Goal: Complete application form

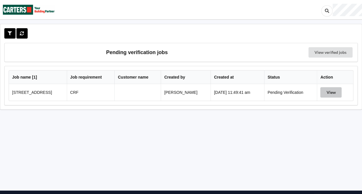
click at [336, 94] on button "View" at bounding box center [330, 92] width 21 height 10
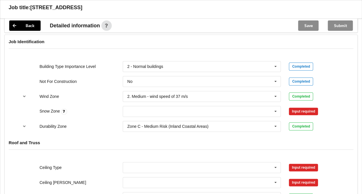
scroll to position [242, 0]
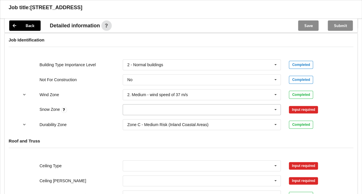
click at [273, 109] on icon at bounding box center [275, 110] width 9 height 11
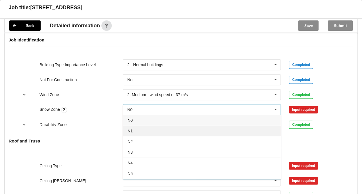
click at [208, 130] on div "N1" at bounding box center [202, 131] width 158 height 11
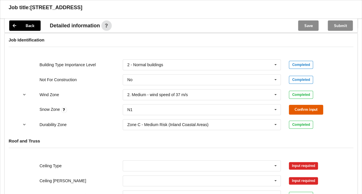
click at [307, 109] on button "Confirm input" at bounding box center [306, 110] width 34 height 10
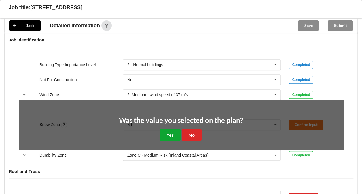
click at [167, 134] on button "Yes" at bounding box center [170, 135] width 21 height 12
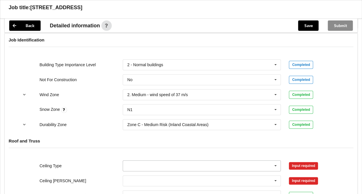
click at [275, 164] on icon at bounding box center [275, 166] width 9 height 11
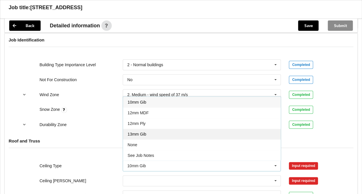
click at [150, 133] on div "13mm Gib" at bounding box center [202, 134] width 158 height 11
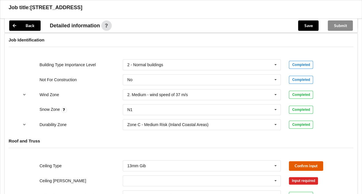
click at [302, 165] on button "Confirm input" at bounding box center [306, 166] width 34 height 10
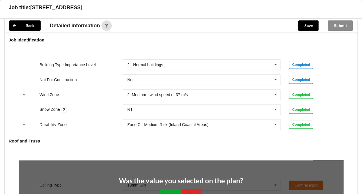
click at [176, 189] on button "Yes" at bounding box center [170, 195] width 21 height 12
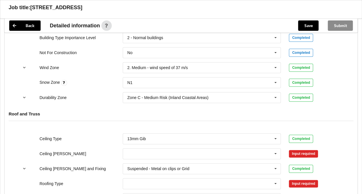
scroll to position [270, 0]
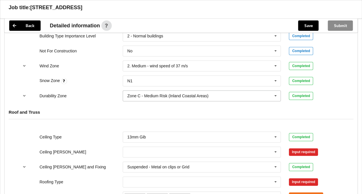
click at [258, 96] on input "text" at bounding box center [202, 96] width 158 height 10
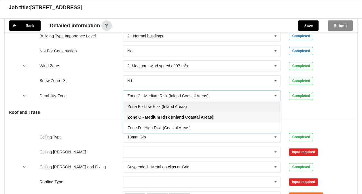
click at [196, 106] on div "Zone B - Low Risk (Inland Areas)" at bounding box center [202, 106] width 158 height 11
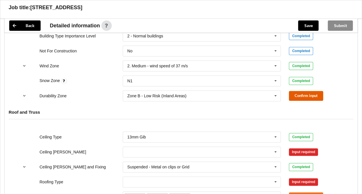
click at [296, 95] on button "Confirm input" at bounding box center [306, 96] width 34 height 10
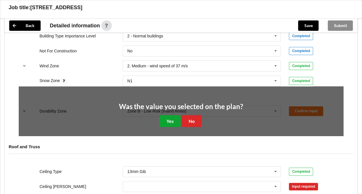
click at [172, 118] on button "Yes" at bounding box center [170, 121] width 21 height 12
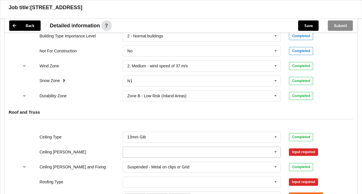
click at [163, 152] on input "text" at bounding box center [202, 152] width 158 height 10
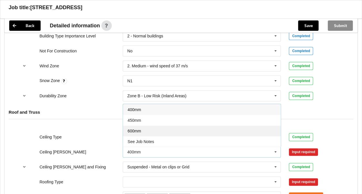
click at [148, 130] on div "600mm" at bounding box center [202, 131] width 158 height 11
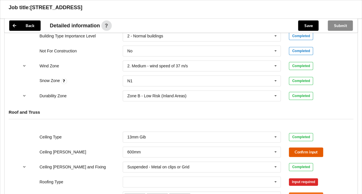
click at [303, 150] on button "Confirm input" at bounding box center [306, 152] width 34 height 10
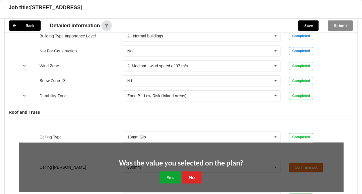
click at [169, 177] on button "Yes" at bounding box center [170, 177] width 21 height 12
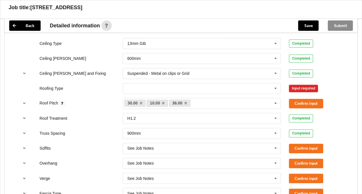
scroll to position [372, 0]
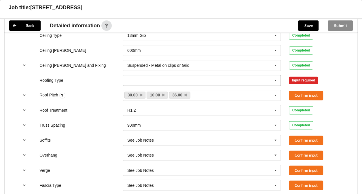
click at [276, 79] on icon at bounding box center [275, 80] width 9 height 11
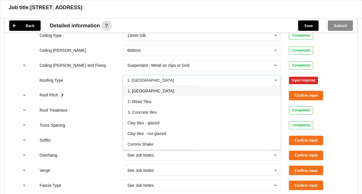
click at [165, 93] on div "1. [GEOGRAPHIC_DATA]" at bounding box center [202, 91] width 158 height 11
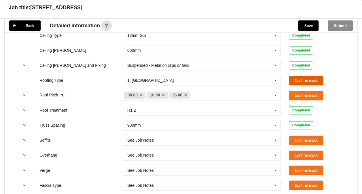
click at [301, 80] on button "Confirm input" at bounding box center [306, 81] width 34 height 10
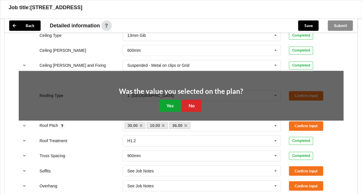
click at [167, 100] on button "Yes" at bounding box center [170, 106] width 21 height 12
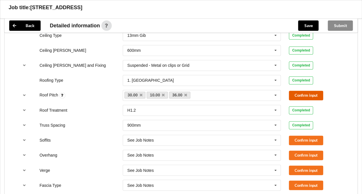
click at [303, 91] on button "Confirm input" at bounding box center [306, 96] width 34 height 10
click at [295, 139] on button "Confirm input" at bounding box center [306, 141] width 34 height 10
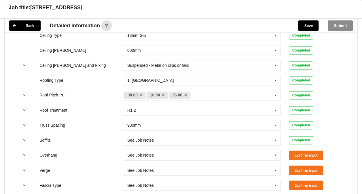
click at [296, 148] on div "Overhang See Job Notes See Job Notes 300mm 450mm 600mm 750mm Multiple Values – …" at bounding box center [181, 155] width 333 height 19
click at [297, 153] on button "Confirm input" at bounding box center [306, 156] width 34 height 10
click at [297, 167] on button "Confirm input" at bounding box center [306, 171] width 34 height 10
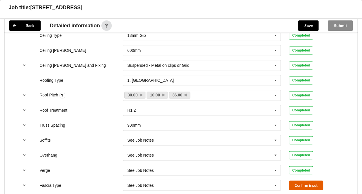
click at [302, 184] on button "Confirm input" at bounding box center [306, 186] width 34 height 10
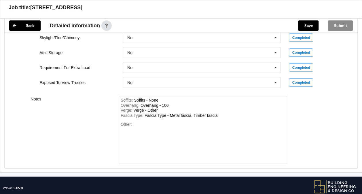
scroll to position [559, 0]
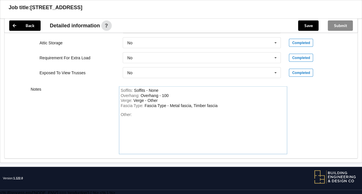
click at [221, 103] on div "Fascia Type : Fascia Type - Metal fascia, Timber fascia" at bounding box center [203, 105] width 165 height 5
click at [164, 109] on div "Soffits : Soffits - None Overhang : Overhang - 100 Verge : Verge - Other Fascia…" at bounding box center [203, 120] width 168 height 68
click at [307, 24] on button "Save" at bounding box center [308, 25] width 20 height 10
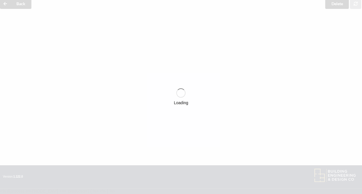
scroll to position [25, 0]
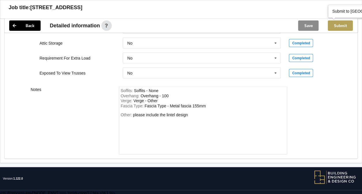
click at [336, 26] on button "Submit" at bounding box center [340, 25] width 25 height 10
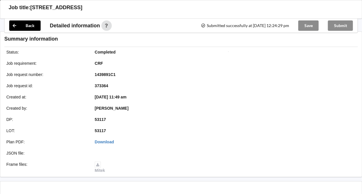
scroll to position [533, 0]
